Goal: Information Seeking & Learning: Find contact information

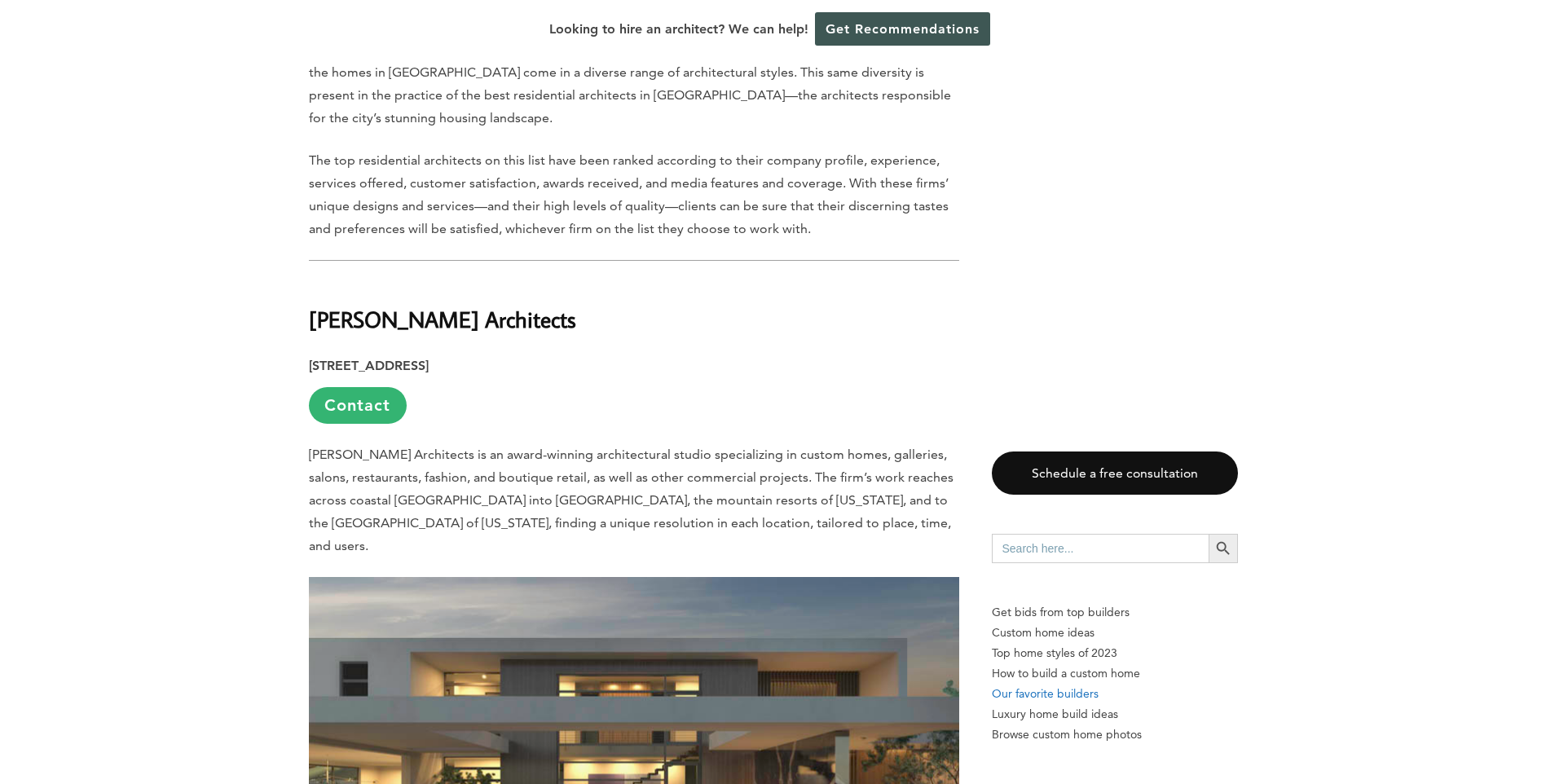
scroll to position [1141, 0]
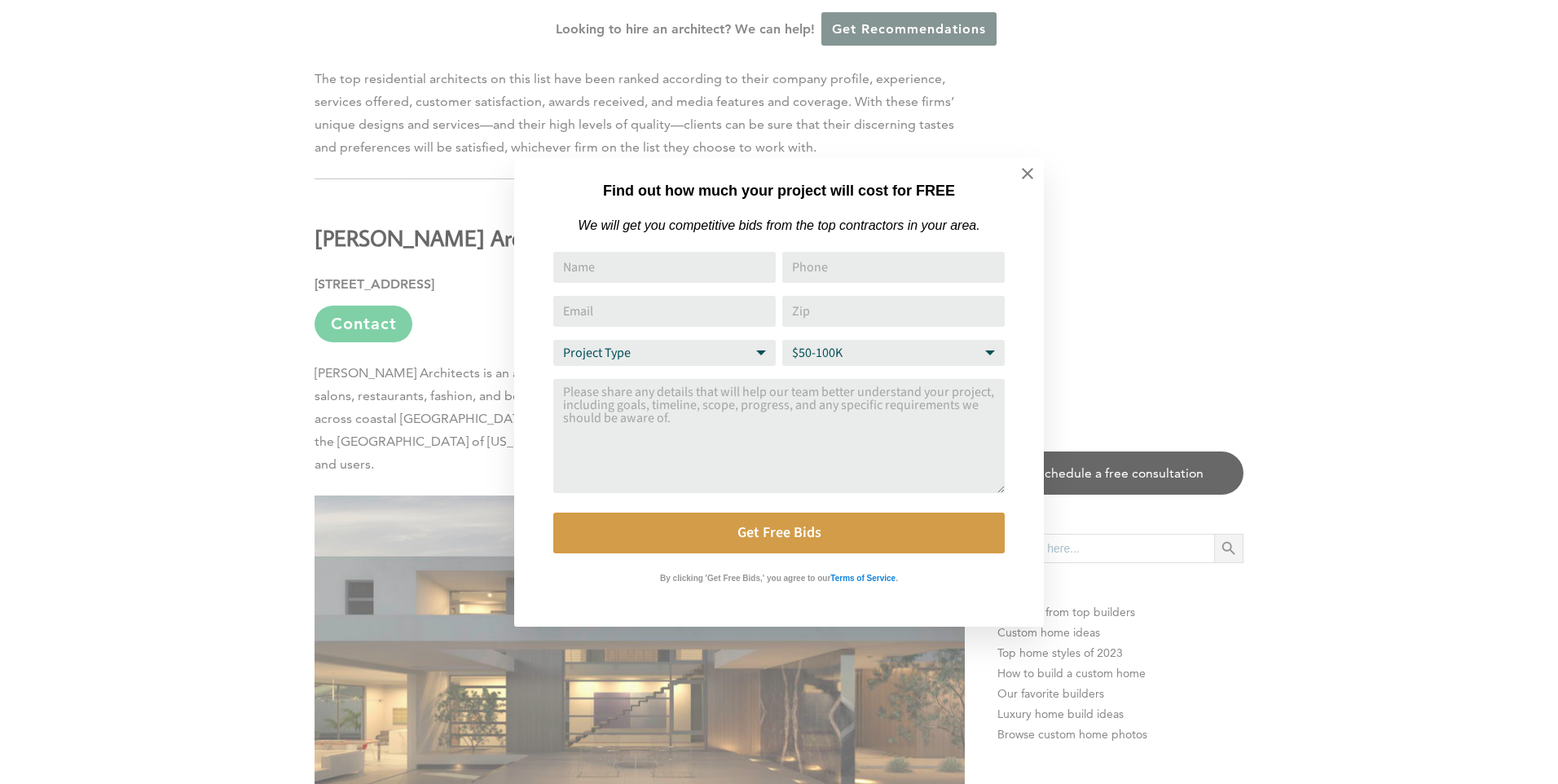
click at [370, 220] on div "Find out how much your project will cost for FREE We will get you competitive b…" at bounding box center [779, 392] width 1558 height 784
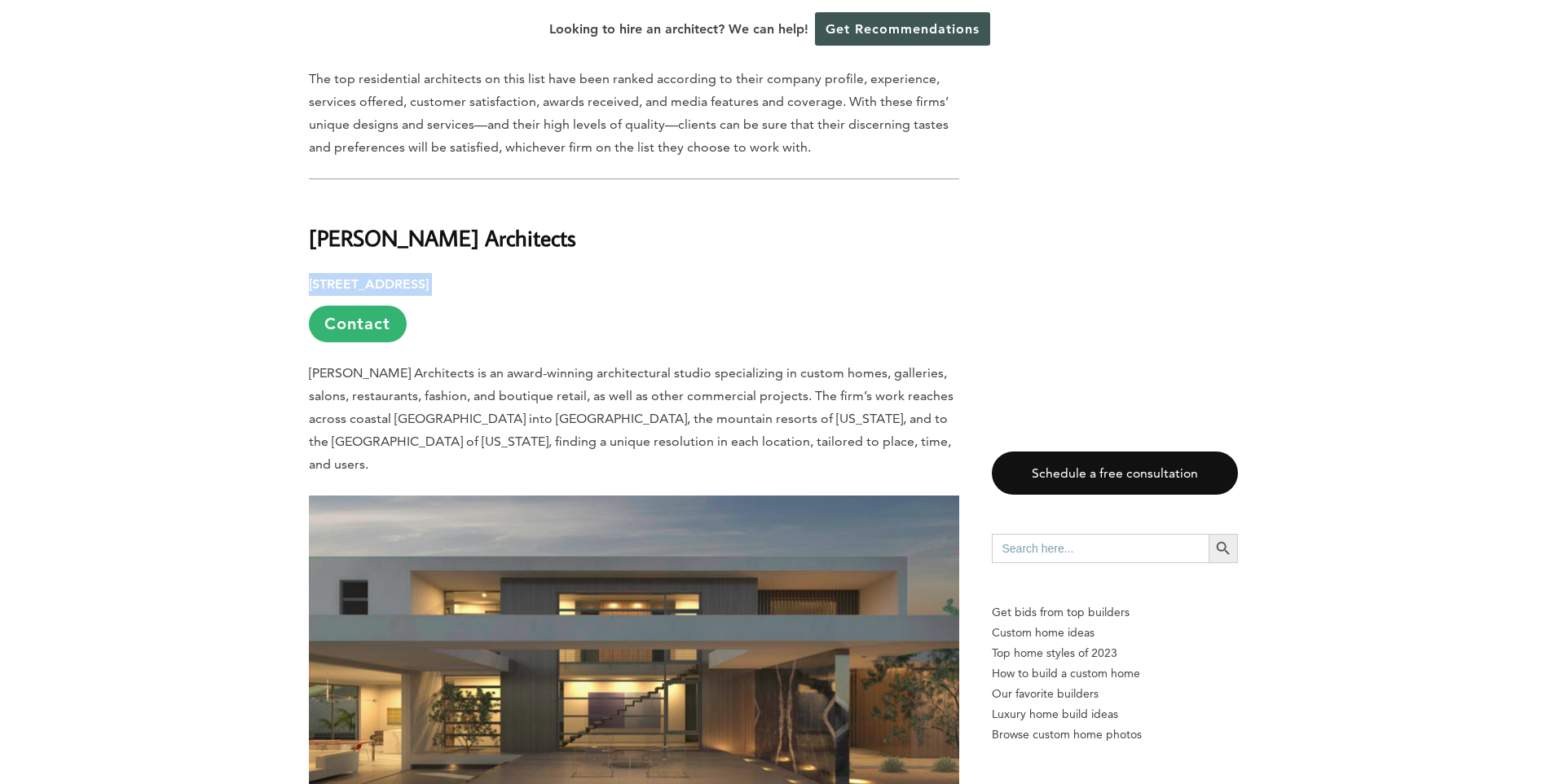
drag, startPoint x: 626, startPoint y: 224, endPoint x: 274, endPoint y: 227, distance: 352.0
click at [339, 306] on link "Contact" at bounding box center [357, 324] width 98 height 37
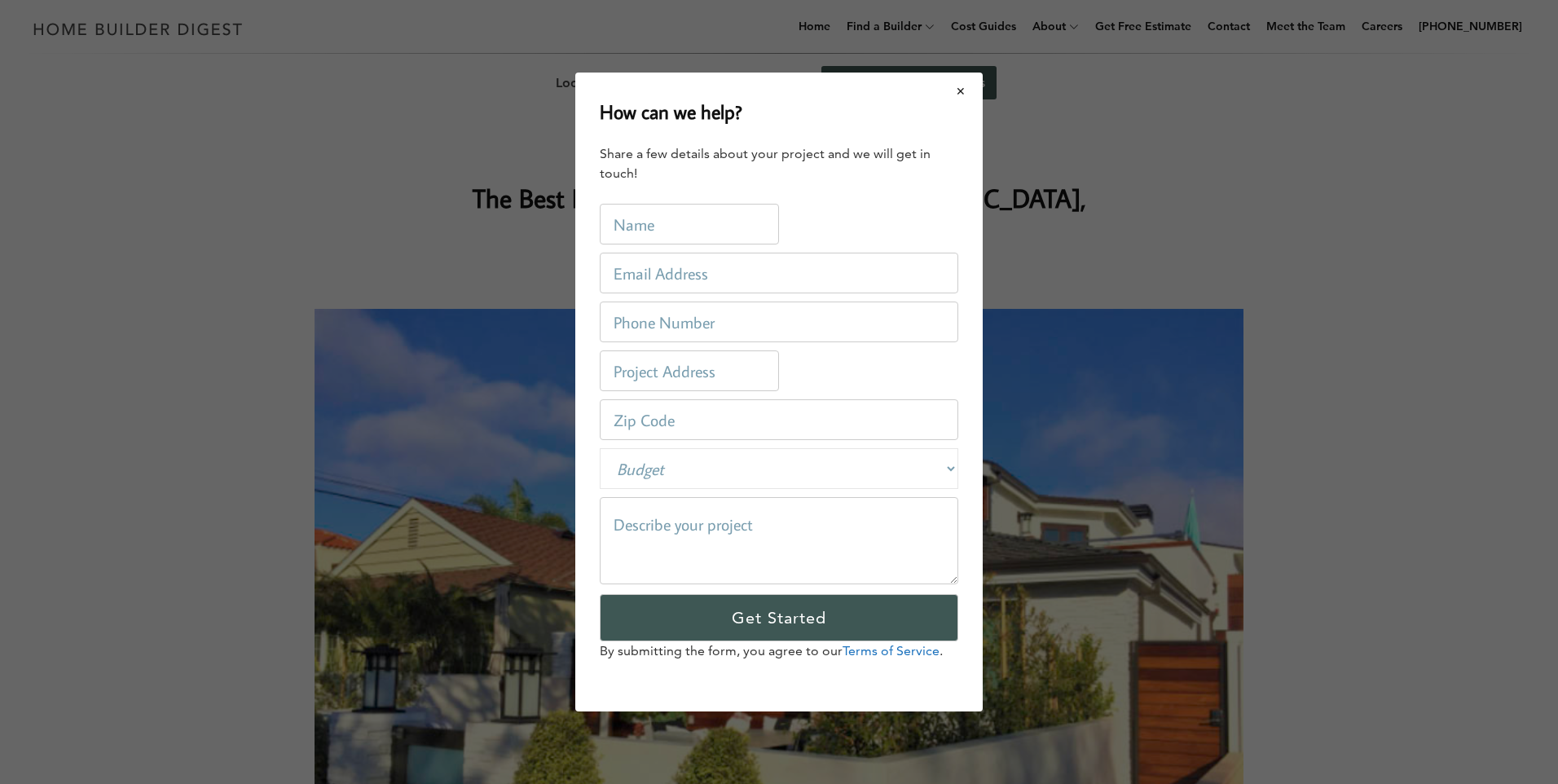
click at [953, 90] on button "Close modal" at bounding box center [961, 91] width 43 height 34
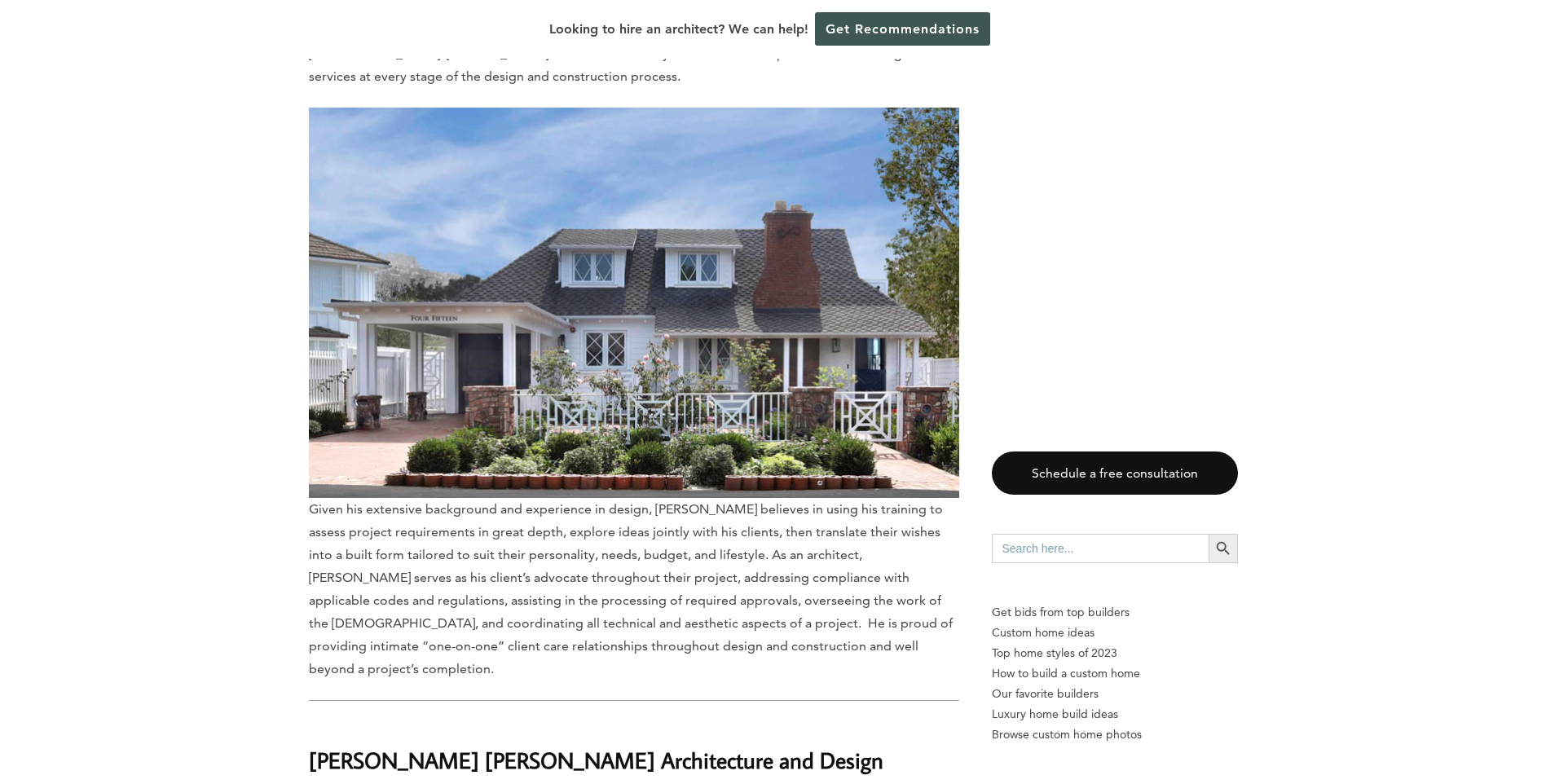
scroll to position [2607, 0]
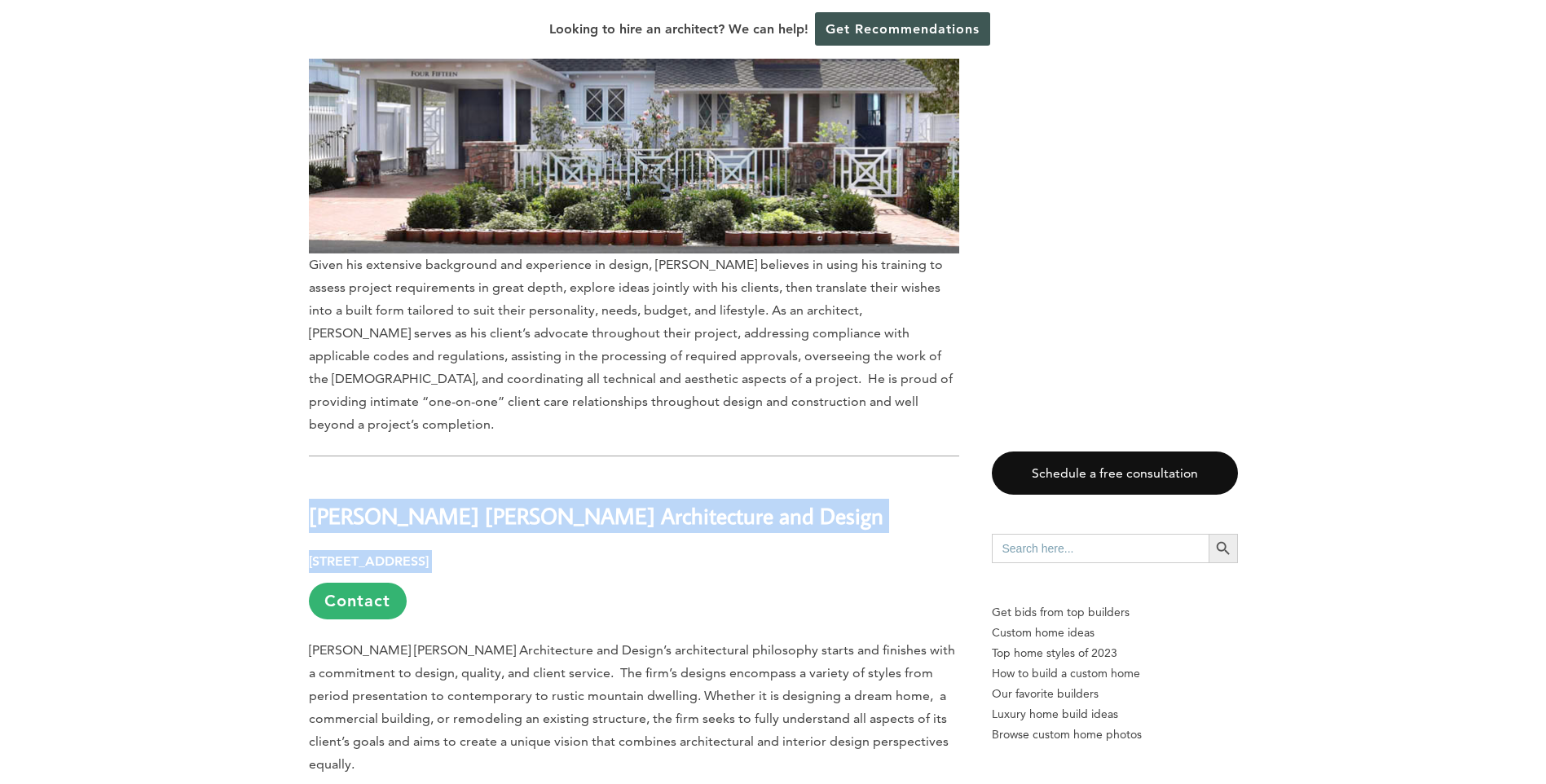
drag, startPoint x: 313, startPoint y: 377, endPoint x: 690, endPoint y: 415, distance: 378.9
copy div "Everson Powell Architecture and Design 1278 Glenneyre St., #450, Laguna Beach ,…"
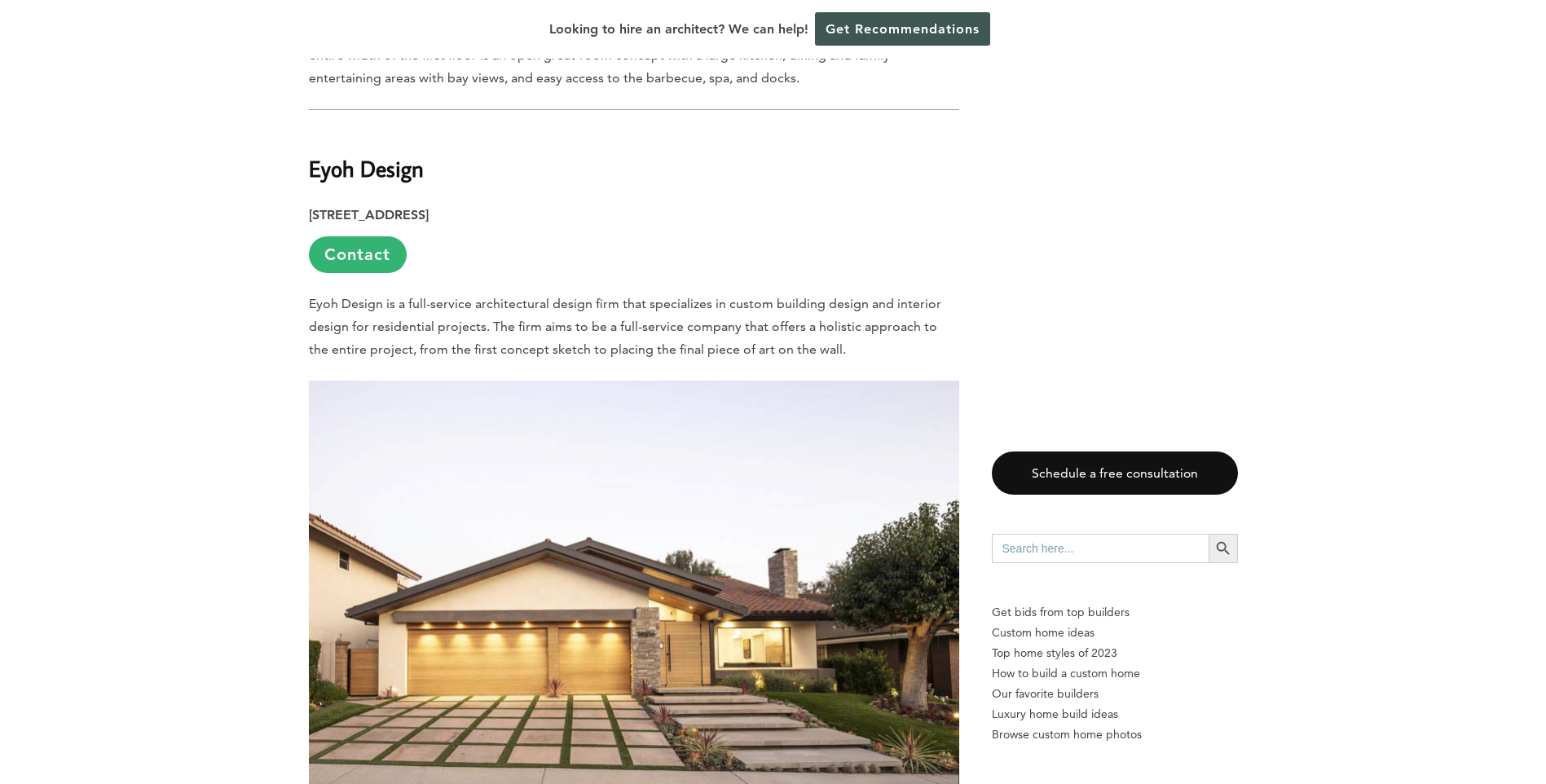
scroll to position [3747, 0]
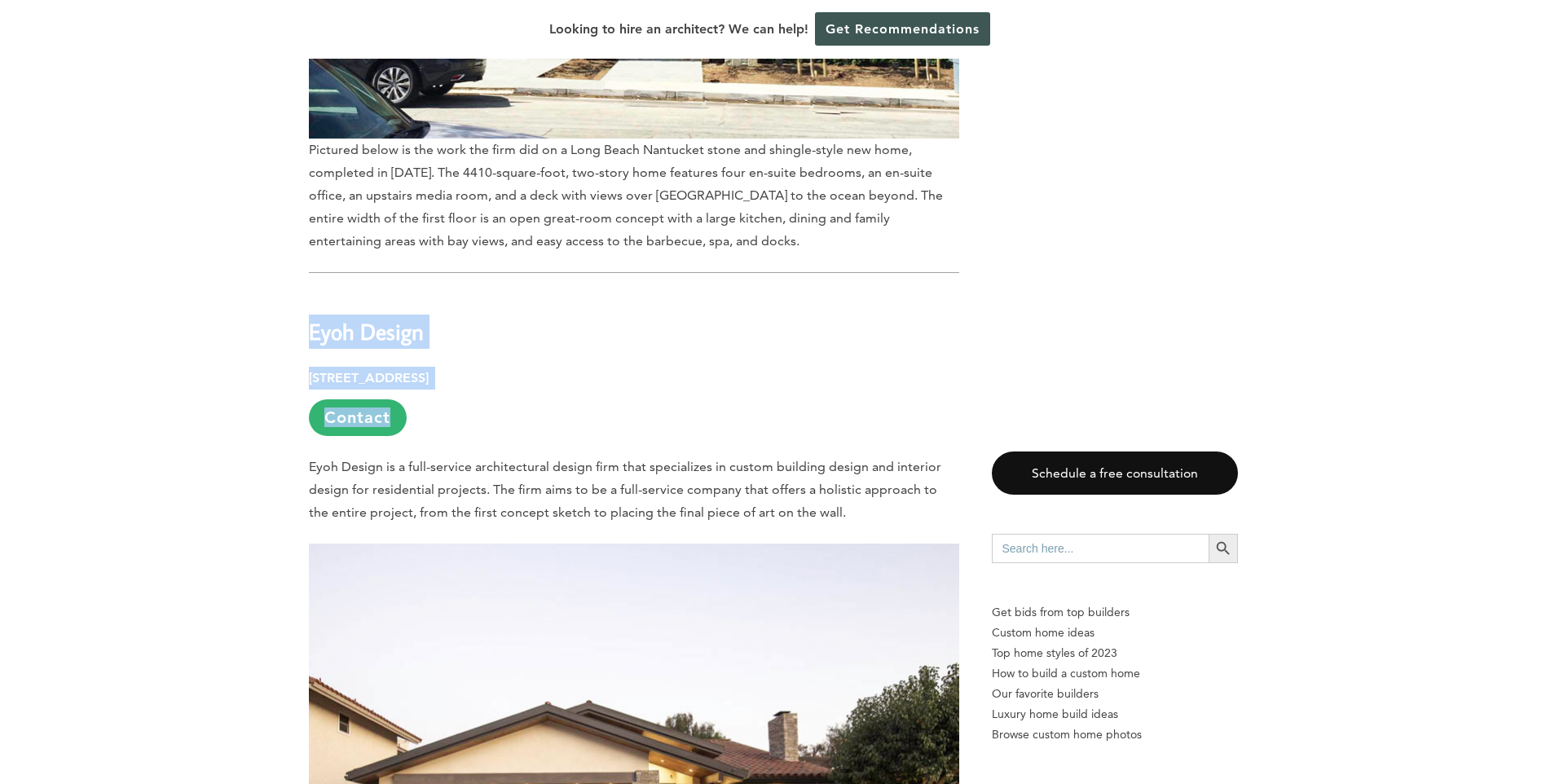
drag, startPoint x: 311, startPoint y: 172, endPoint x: 690, endPoint y: 242, distance: 385.4
copy div "Eyoh Design 1050 Calle Cordillera UNIT 102, San Clemente, CA 92673 Contact"
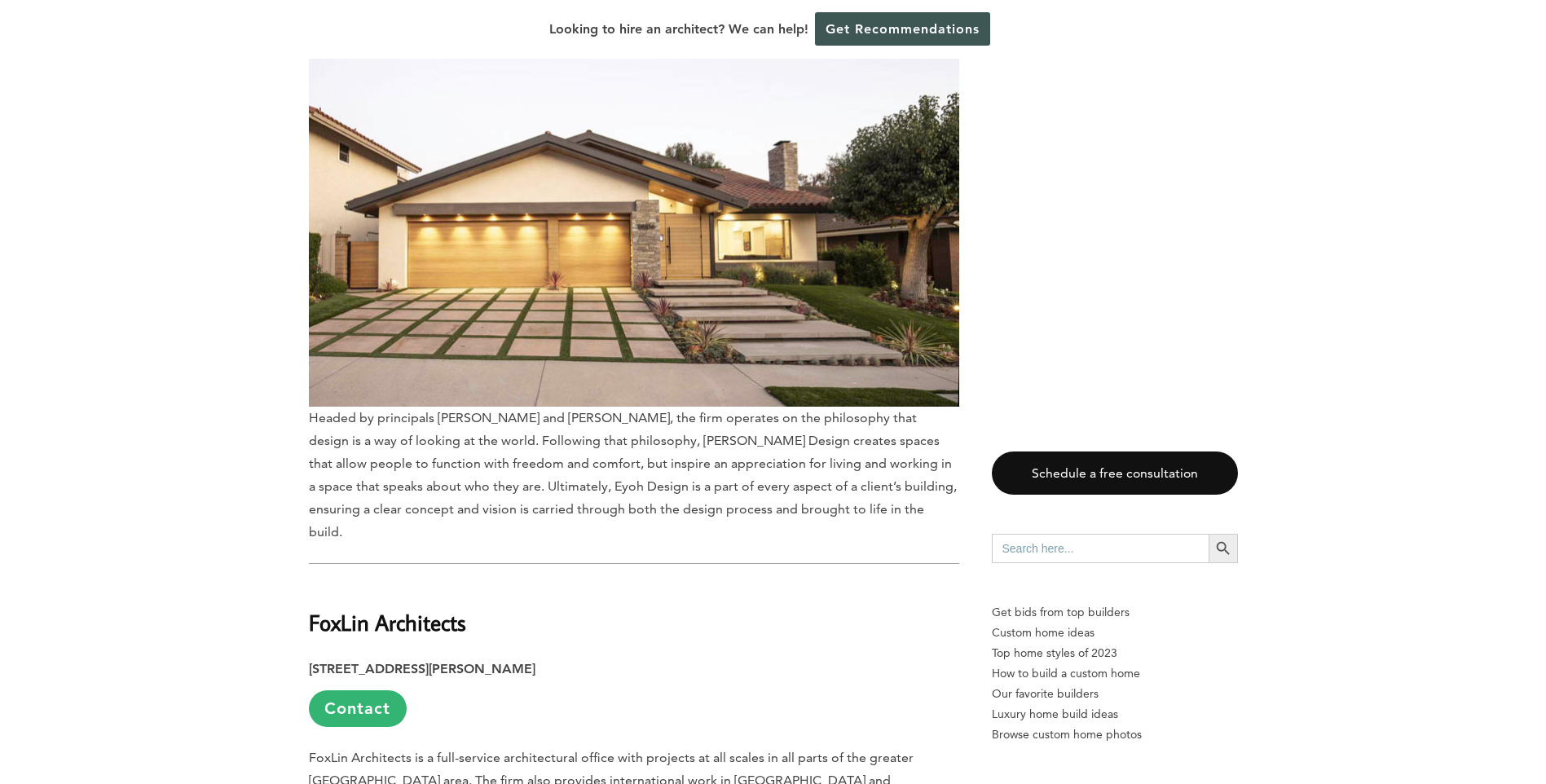
scroll to position [4481, 0]
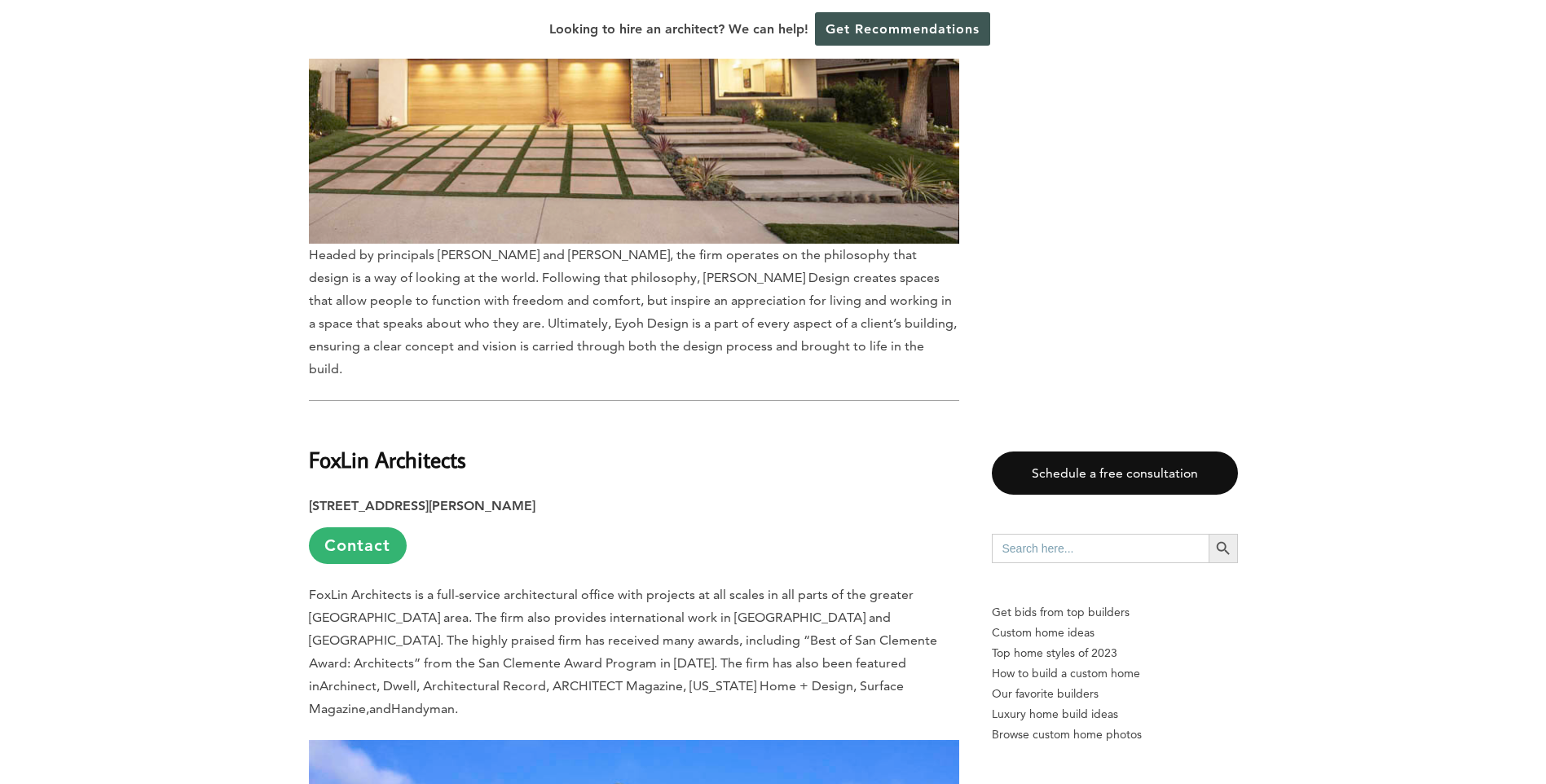
drag, startPoint x: 315, startPoint y: 280, endPoint x: 324, endPoint y: 300, distance: 21.9
click at [324, 420] on h2 "FoxLin Architects" at bounding box center [634, 448] width 651 height 56
click at [310, 420] on h2 "FoxLin Architects" at bounding box center [634, 448] width 651 height 56
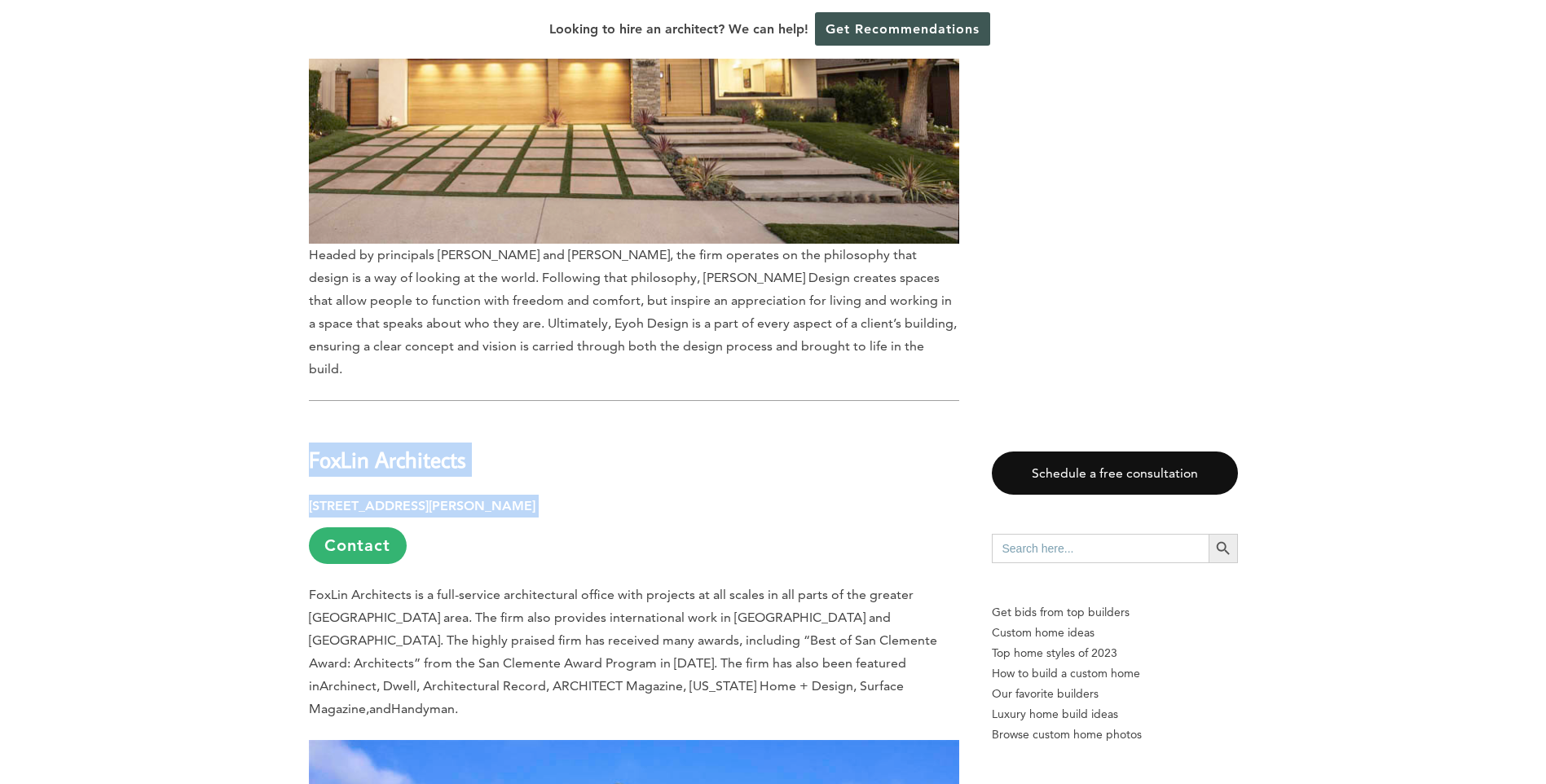
drag, startPoint x: 296, startPoint y: 262, endPoint x: 617, endPoint y: 319, distance: 326.0
copy div "FoxLin Architects 392 Camino de Estrella, San Clemente, CA 92672"
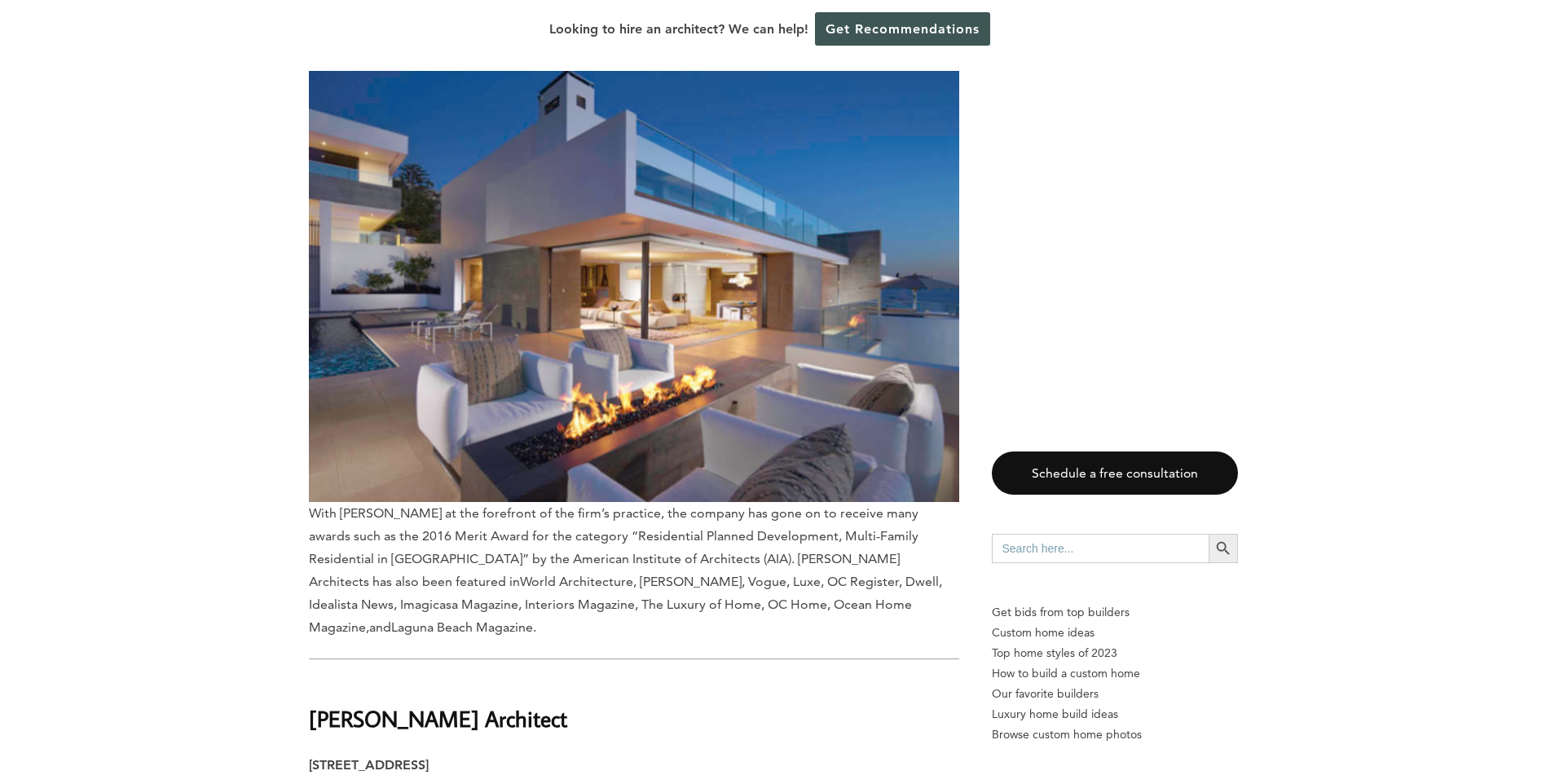
scroll to position [6273, 0]
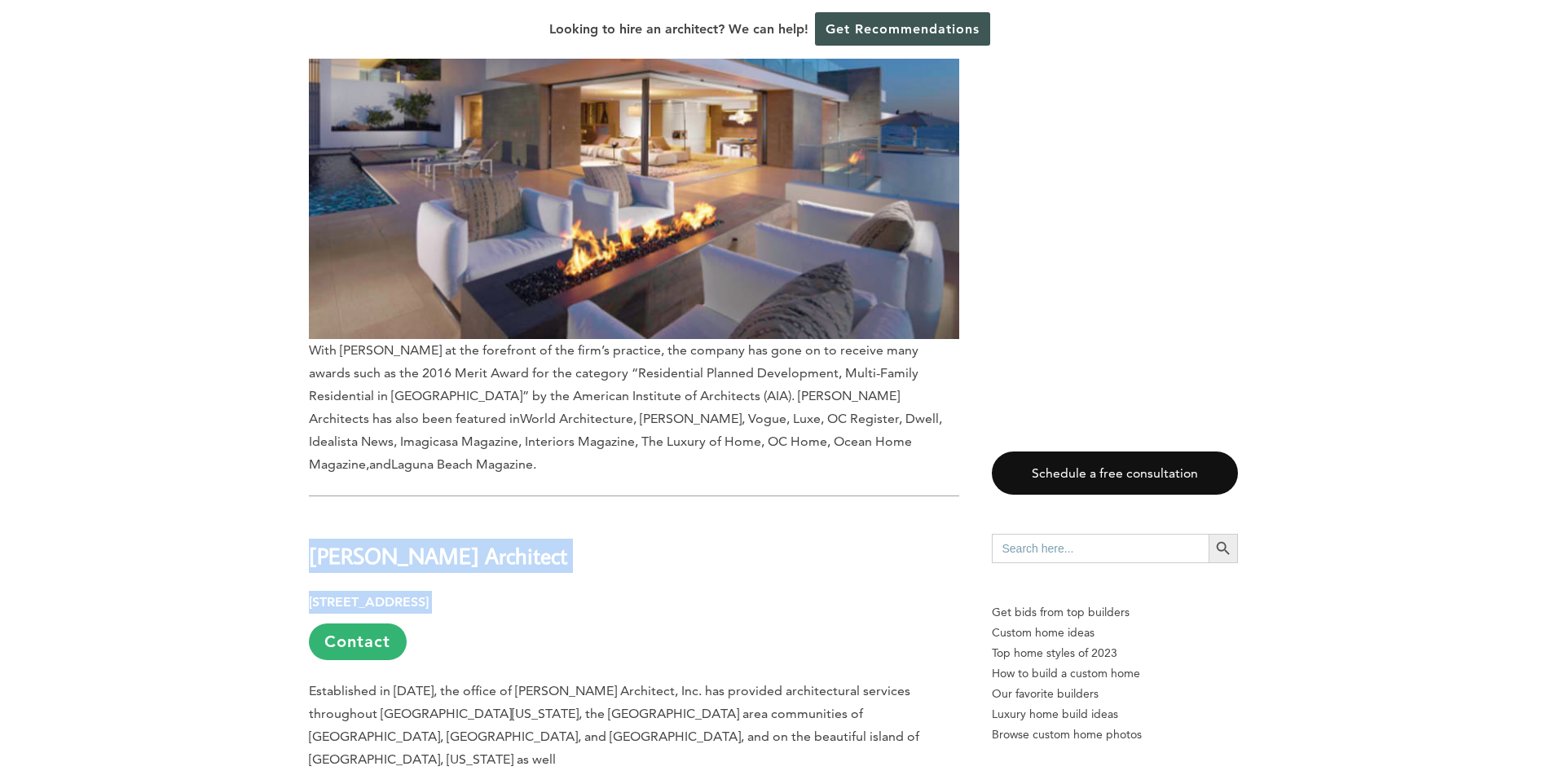
drag, startPoint x: 304, startPoint y: 276, endPoint x: 584, endPoint y: 306, distance: 281.6
copy div "Jon Eric Christner Architect 33181 Blue Fin Drive, Dana Point, CA 92629"
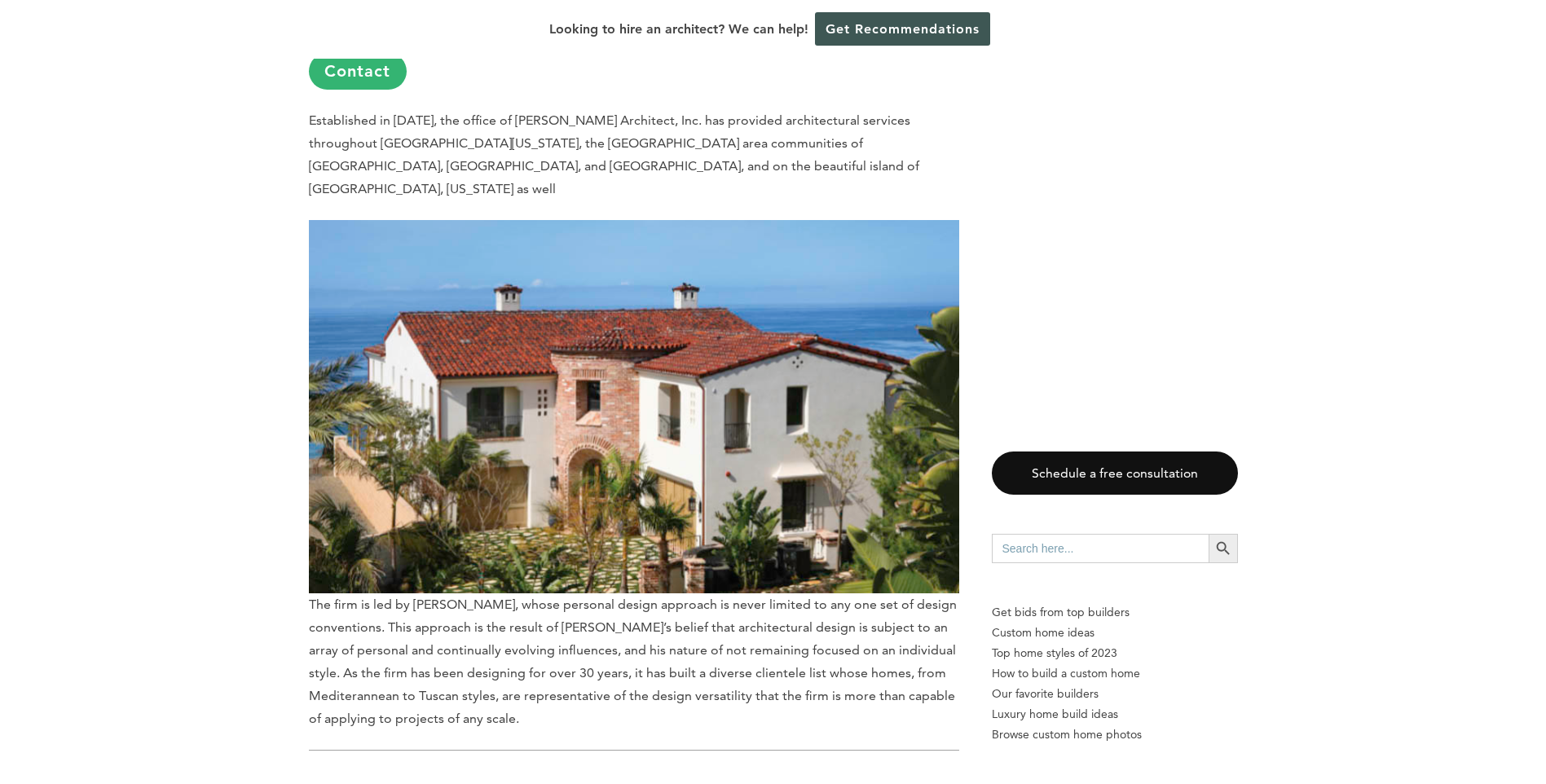
scroll to position [6925, 0]
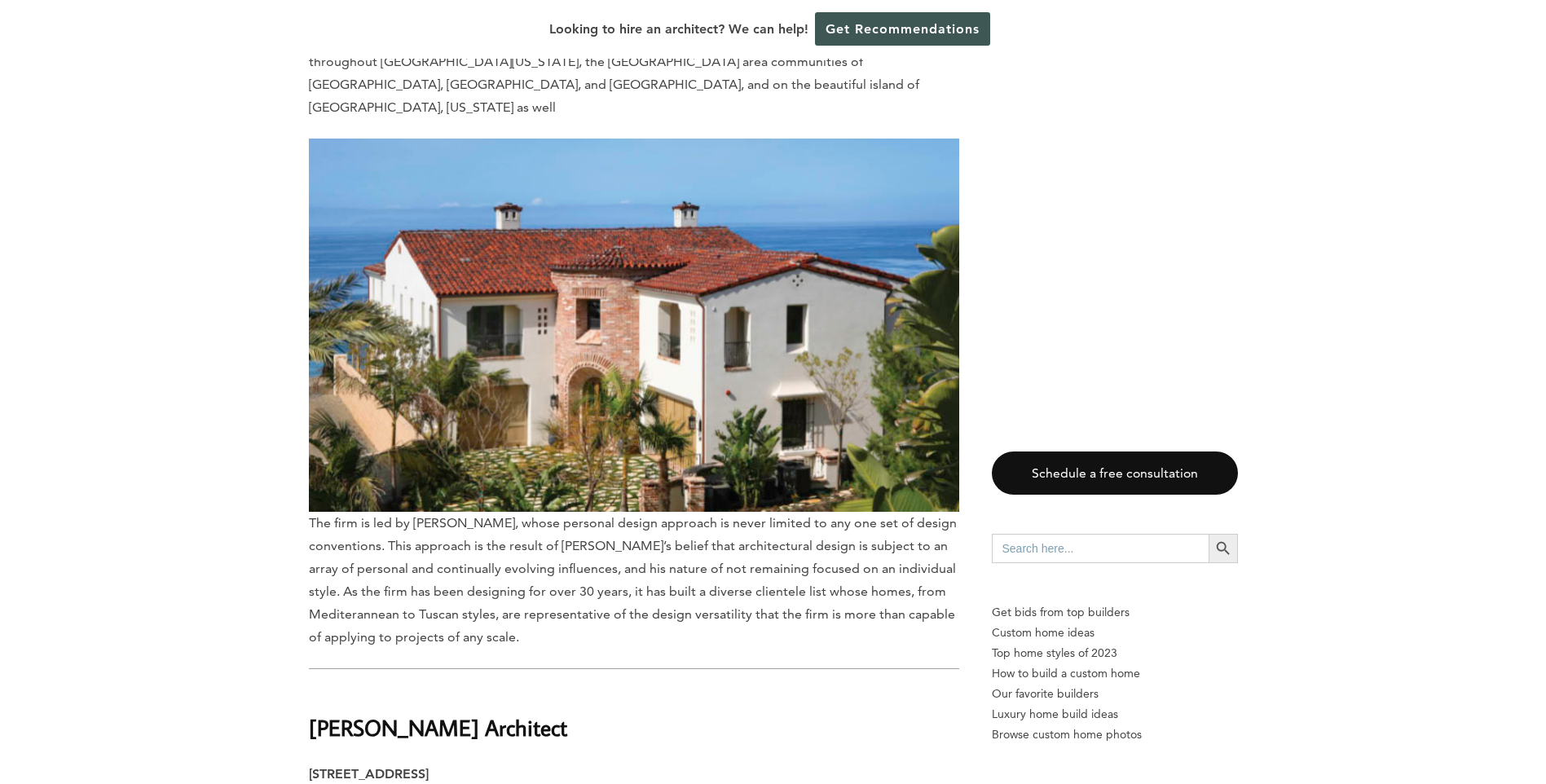
drag, startPoint x: 309, startPoint y: 440, endPoint x: 720, endPoint y: 477, distance: 412.7
copy div "Kristine Sprague Architect 944 Calle Amanecer, Suite D, San Clemente, CA 92673"
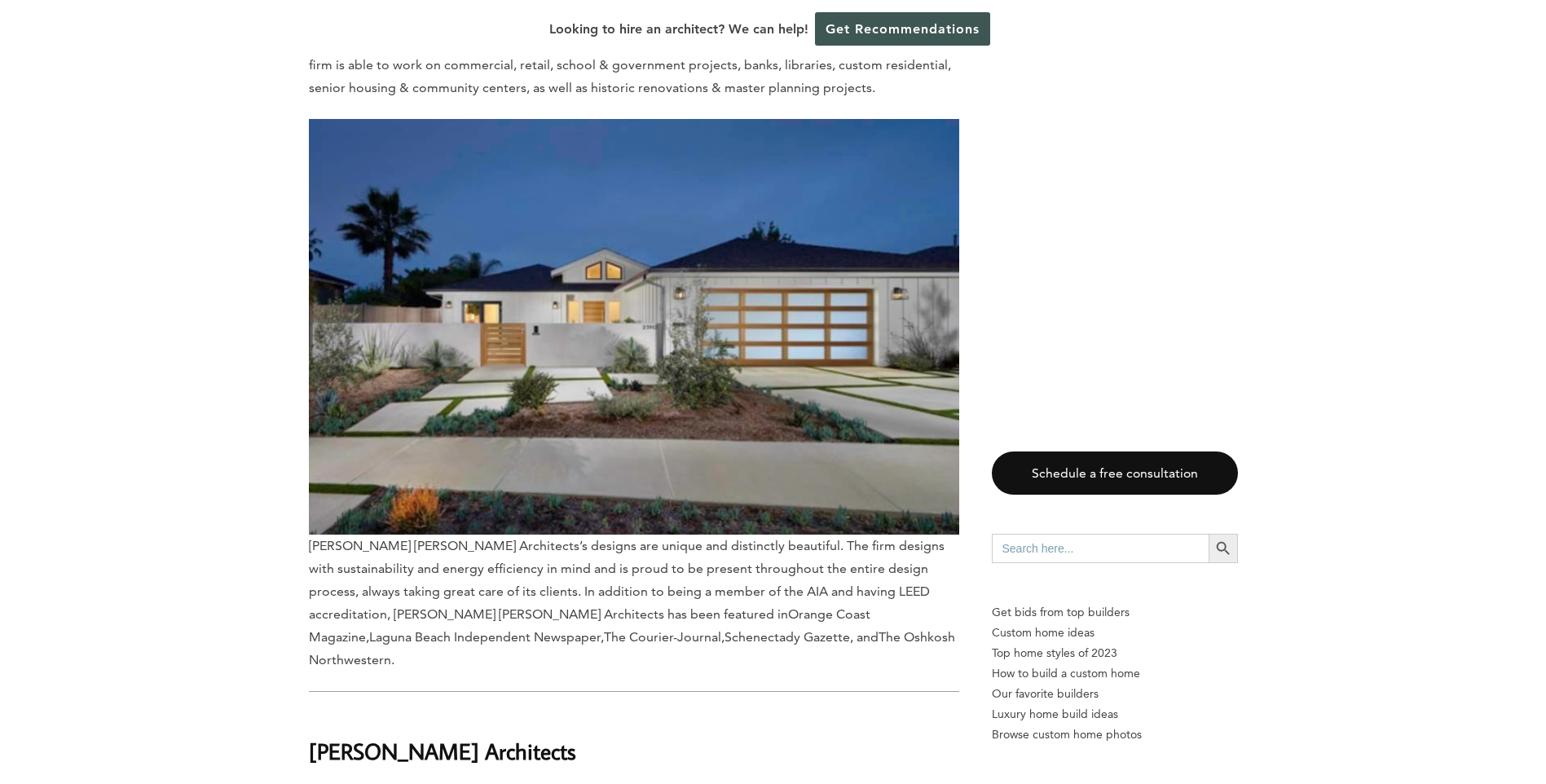
scroll to position [8961, 0]
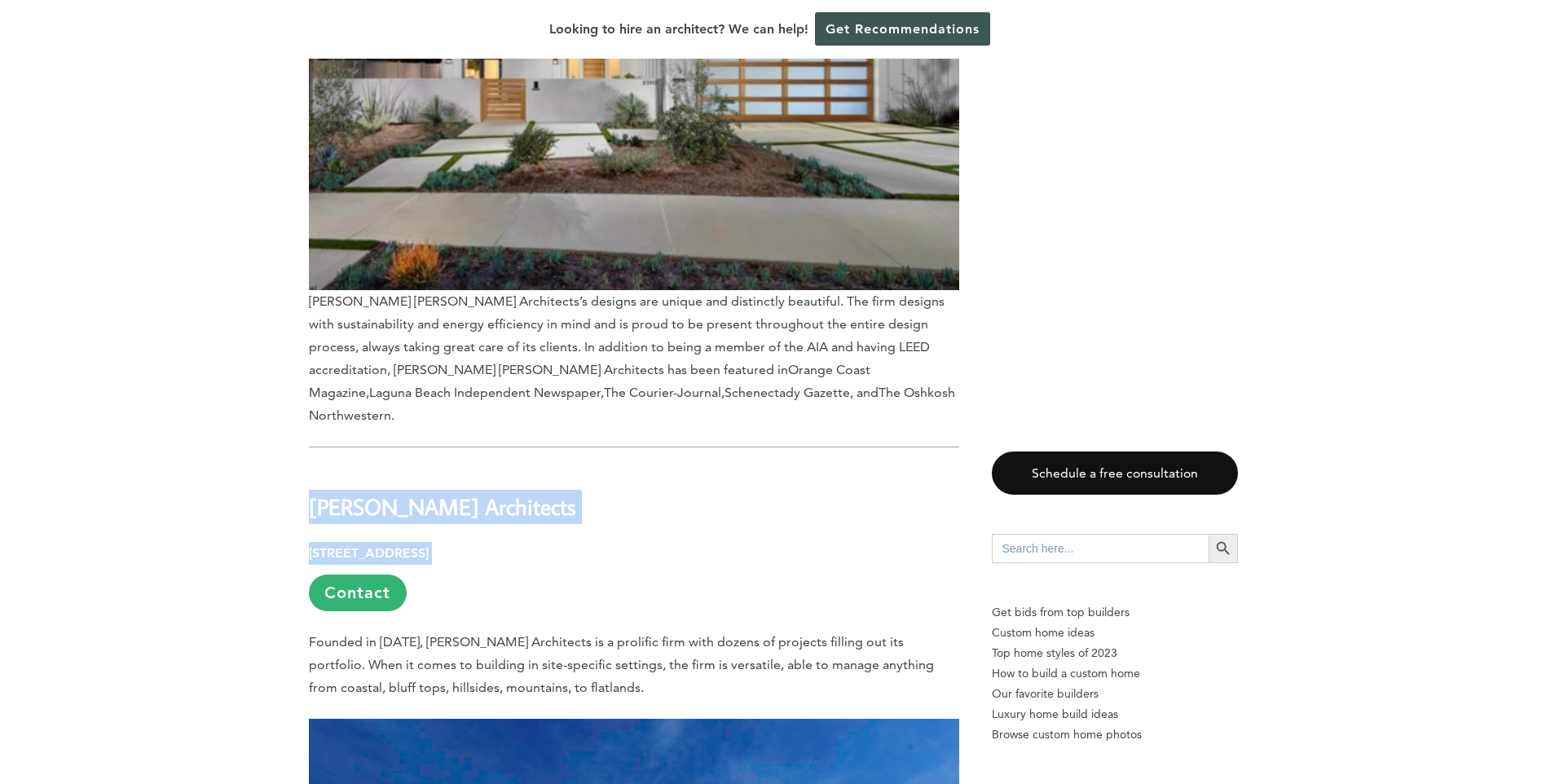
drag, startPoint x: 311, startPoint y: 176, endPoint x: 589, endPoint y: 192, distance: 278.5
copy div "Michael H. Masilotti Architects 25124 via Catalina, Laguna Niguel, CA 92677"
click at [1054, 691] on p "Our favorite builders" at bounding box center [1115, 694] width 246 height 20
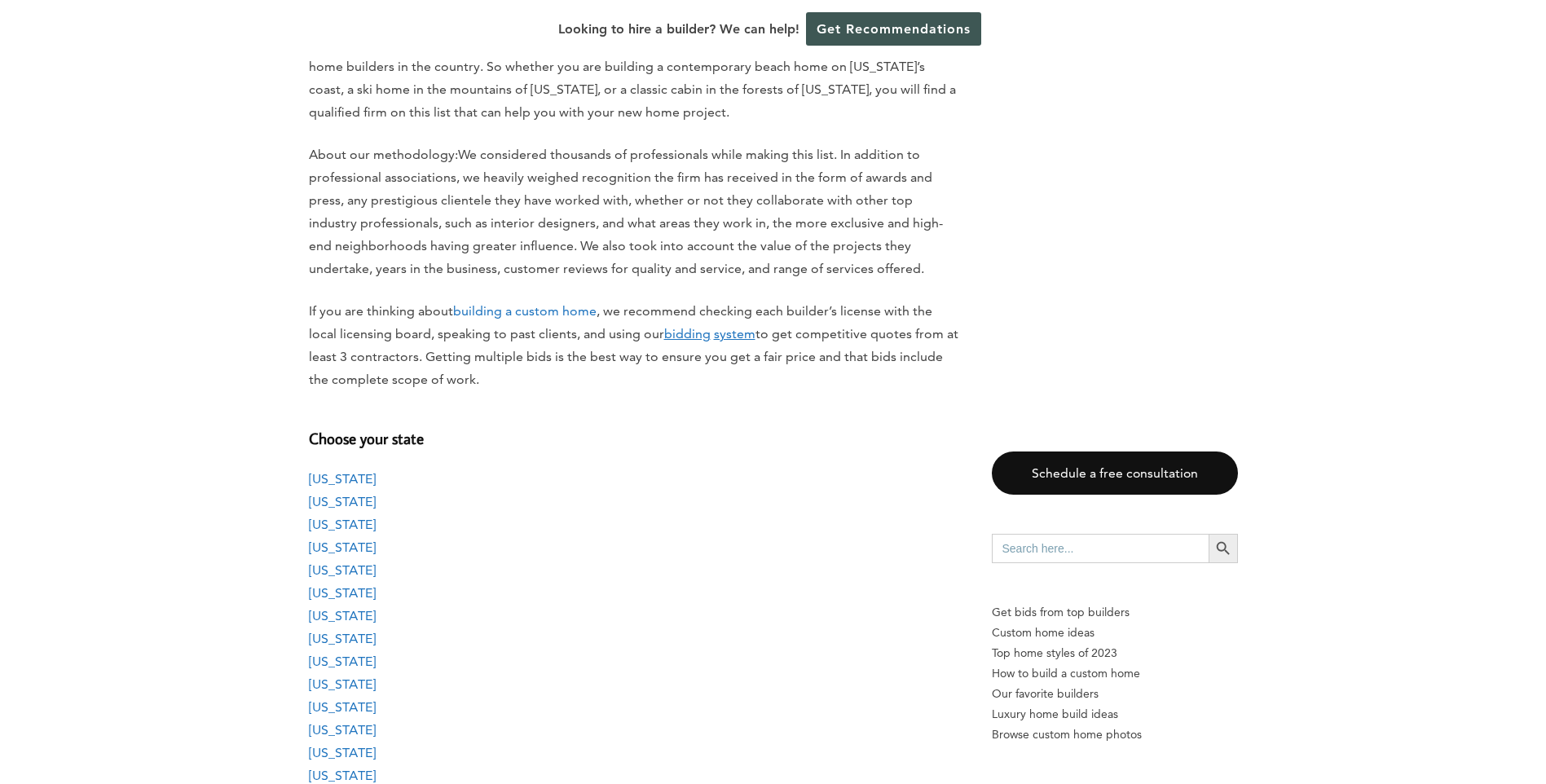
scroll to position [1222, 0]
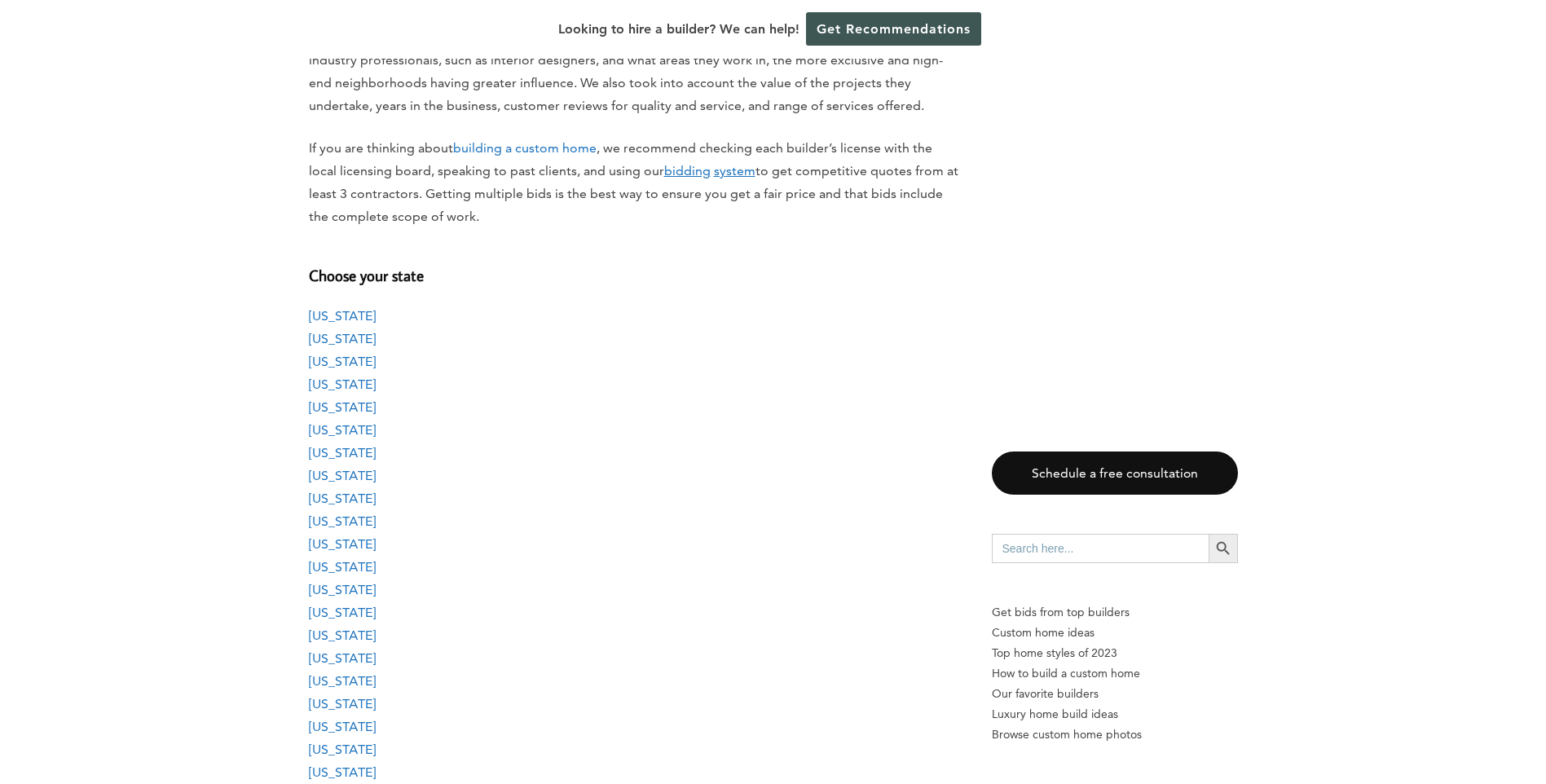
click at [329, 407] on link "[US_STATE]" at bounding box center [342, 407] width 67 height 16
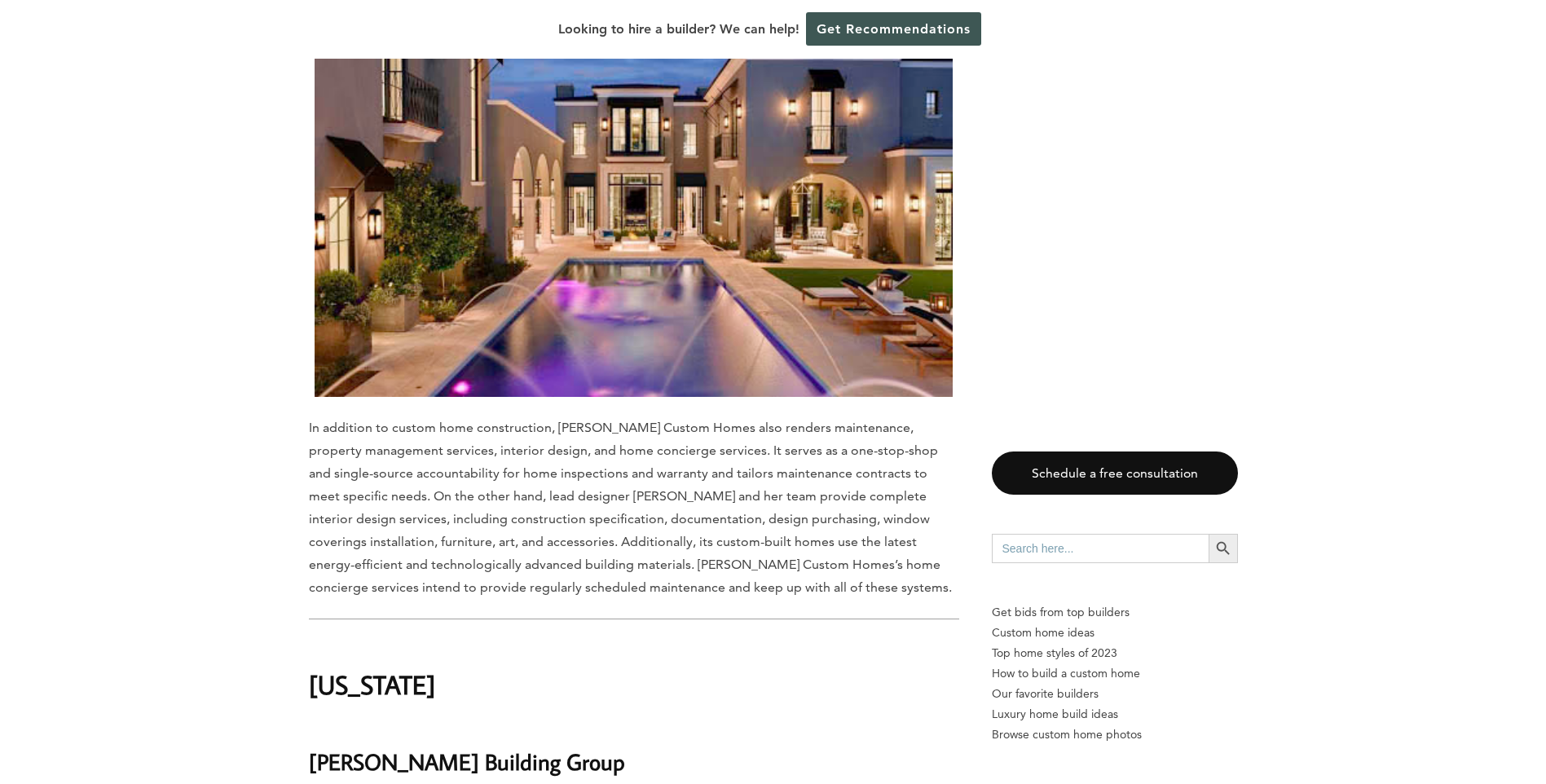
scroll to position [4914, 0]
